Goal: Transaction & Acquisition: Purchase product/service

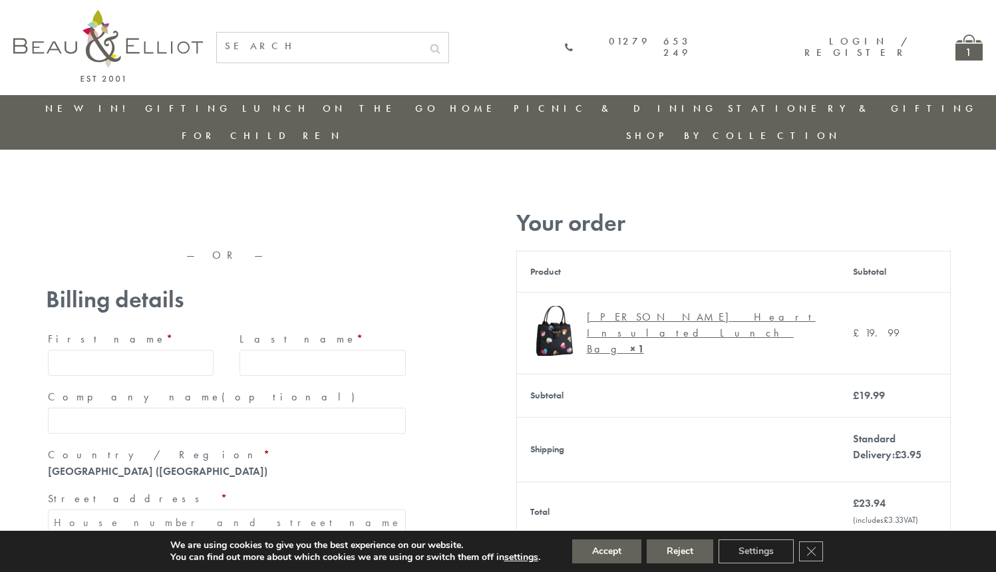
type input "maria33@yahoo.com"
type input "Maria"
type input "Williams"
type input "23, Scottsdale, Happytown"
type input "London"
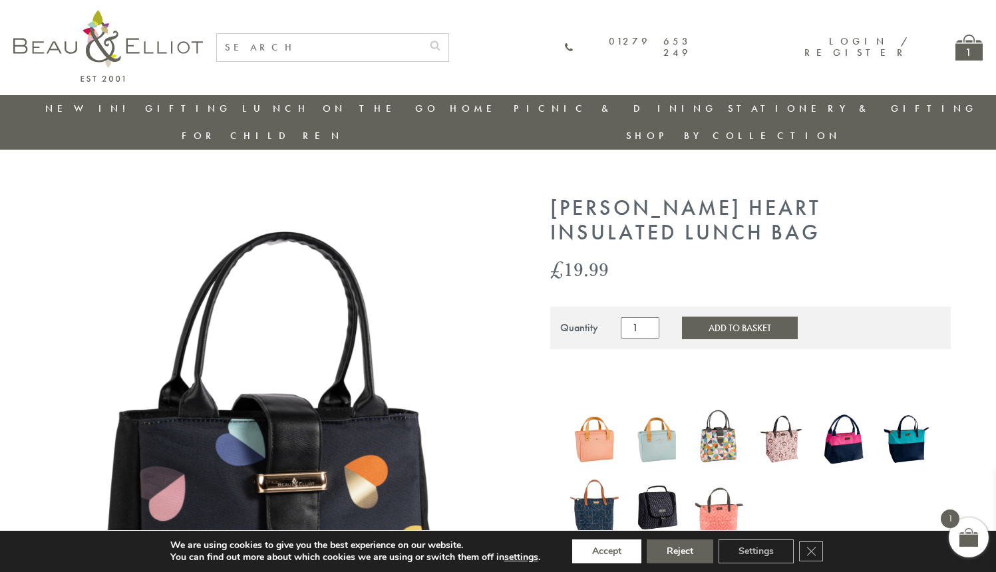
click at [607, 551] on button "Accept" at bounding box center [606, 551] width 69 height 24
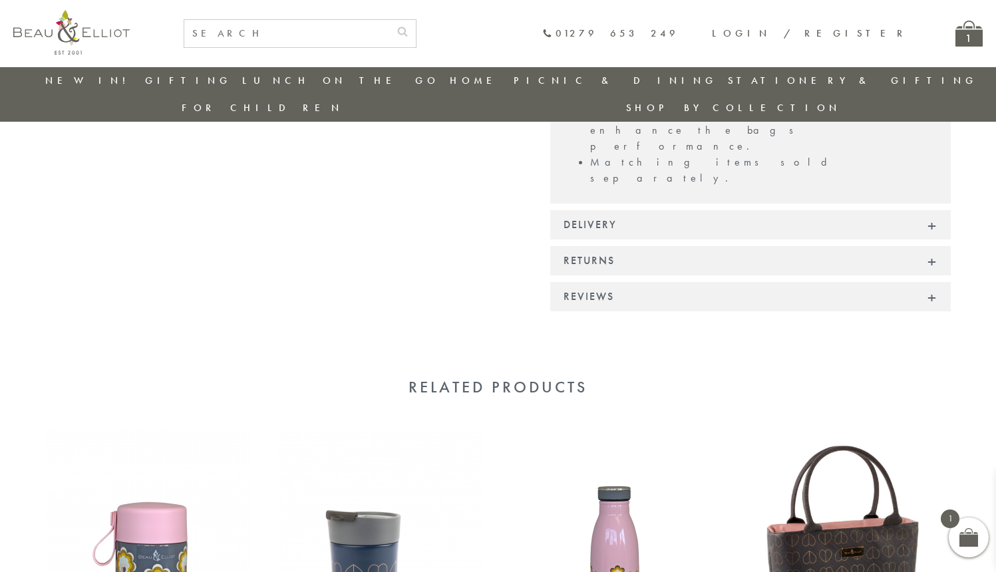
scroll to position [1126, 0]
